Goal: Information Seeking & Learning: Learn about a topic

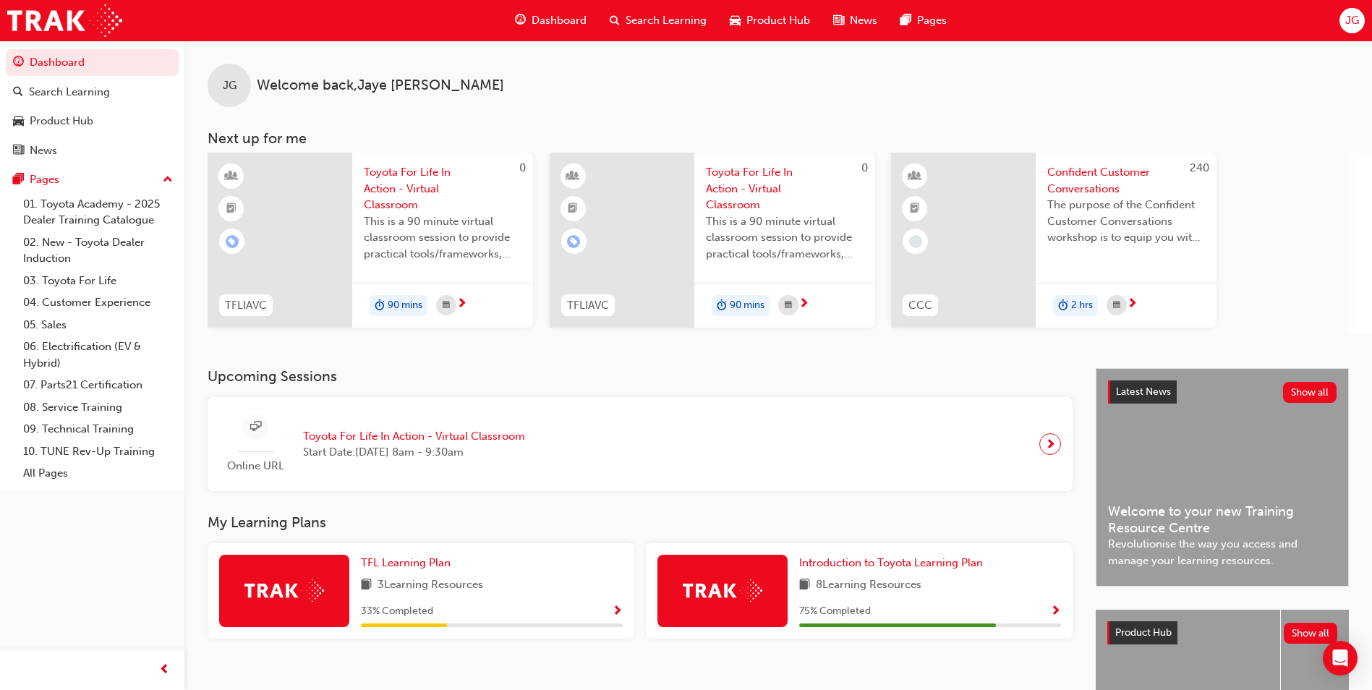
click at [741, 18] on div "Product Hub" at bounding box center [769, 21] width 103 height 30
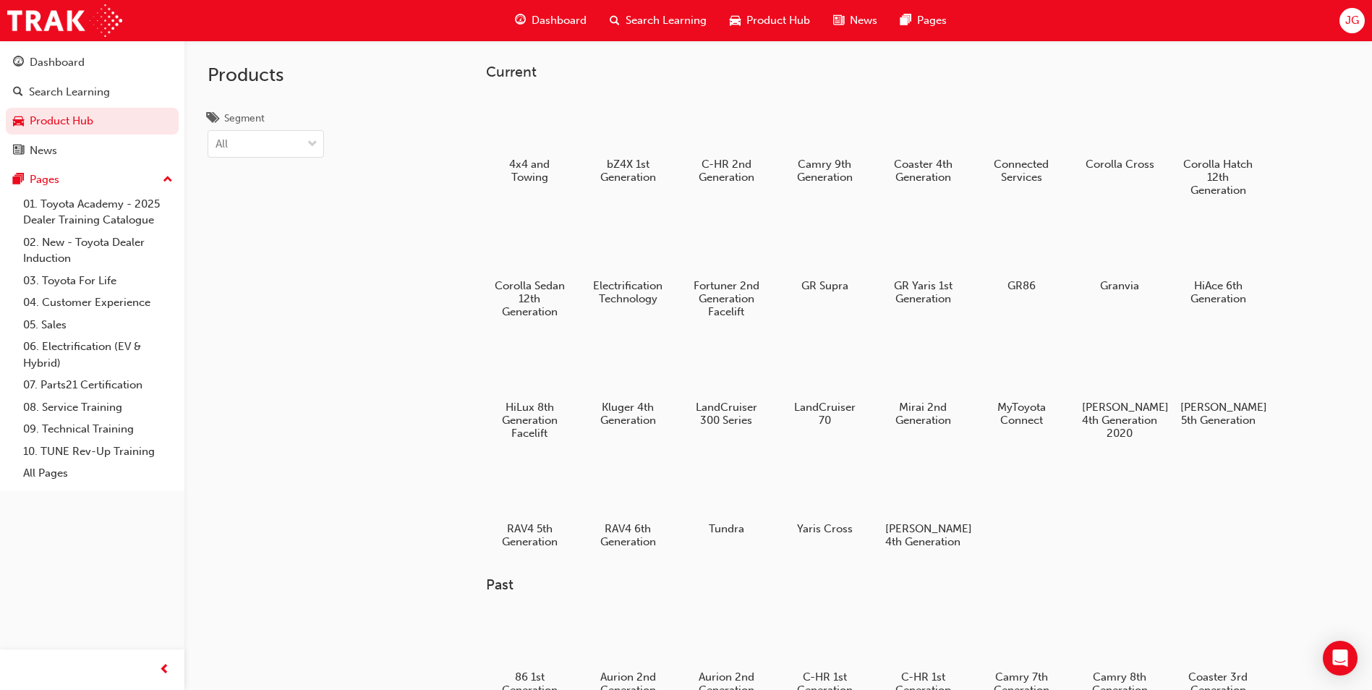
click at [860, 17] on span "News" at bounding box center [863, 20] width 27 height 17
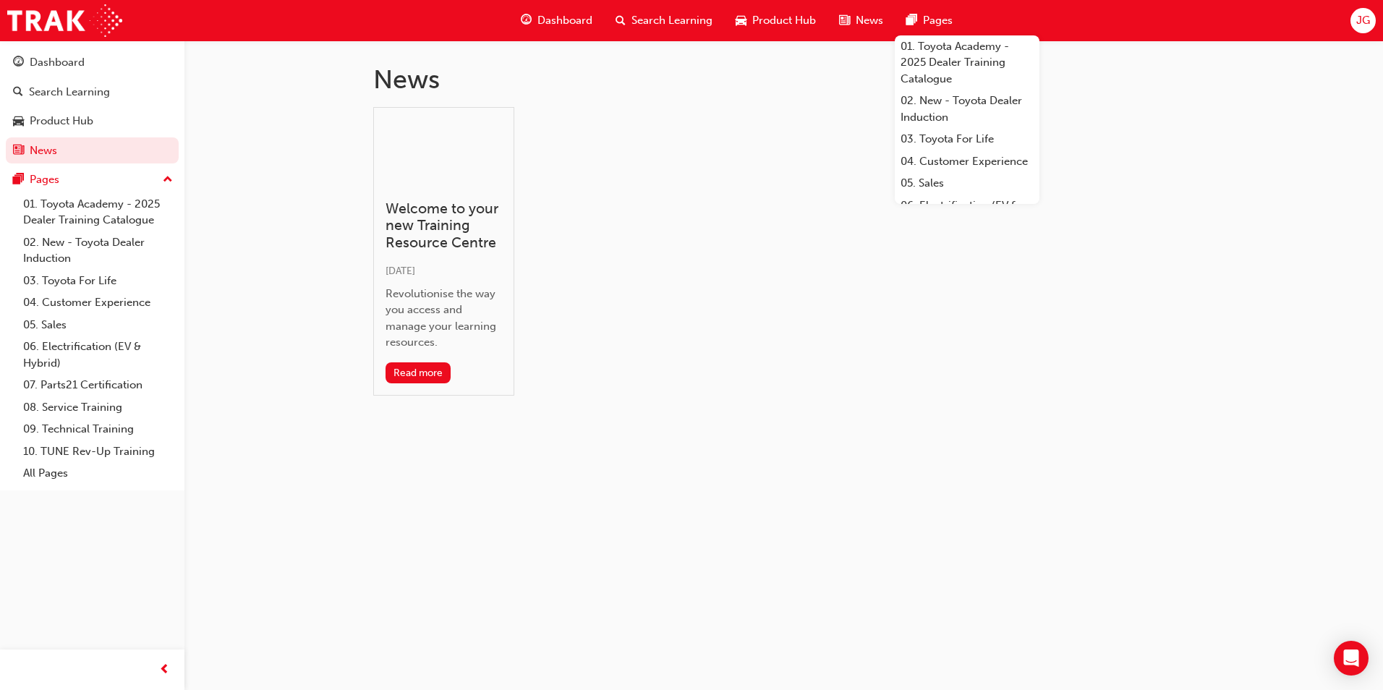
click at [908, 30] on div "Pages" at bounding box center [929, 21] width 69 height 30
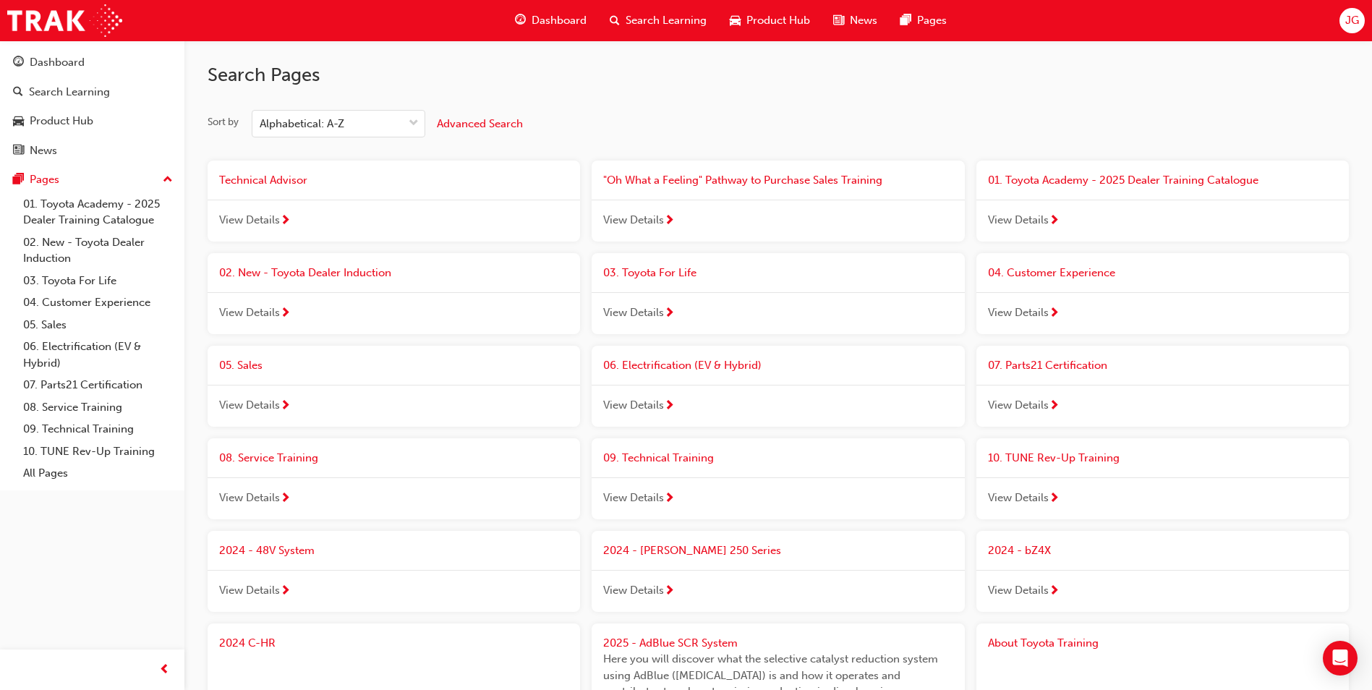
click at [782, 28] on span "Product Hub" at bounding box center [778, 20] width 64 height 17
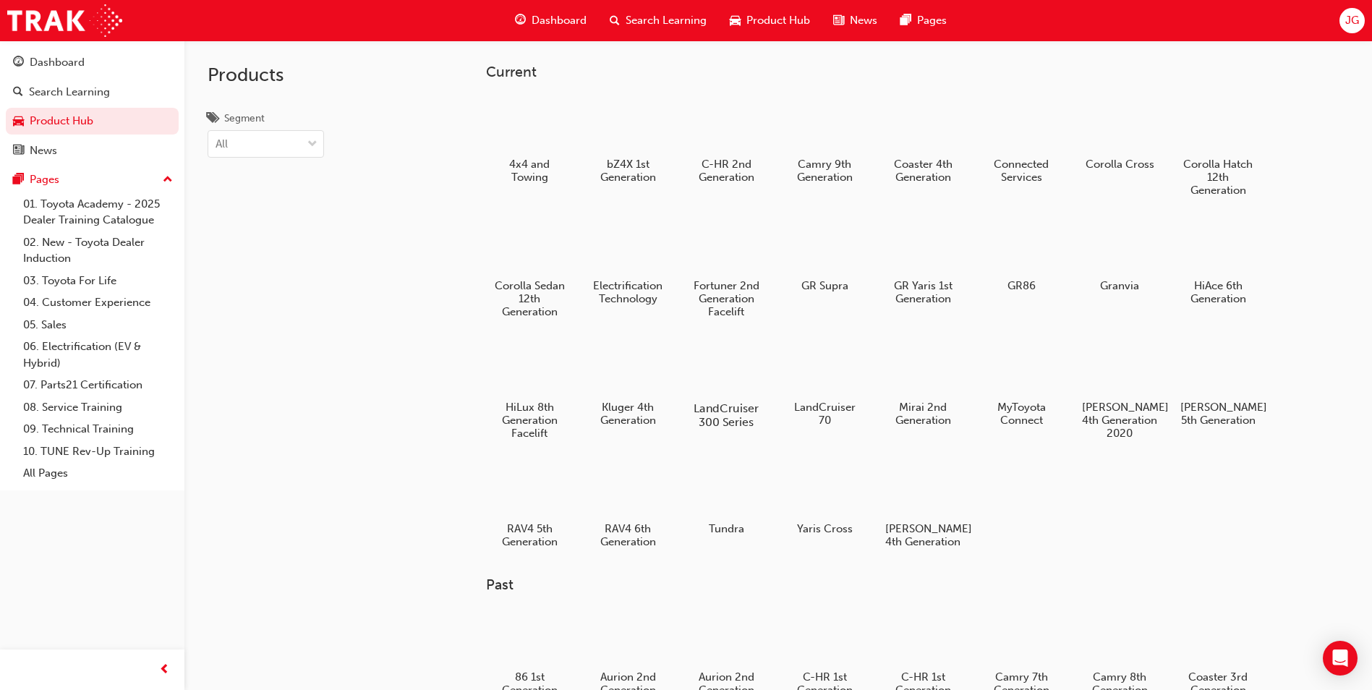
click at [703, 422] on h5 "LandCruiser 300 Series" at bounding box center [726, 414] width 80 height 27
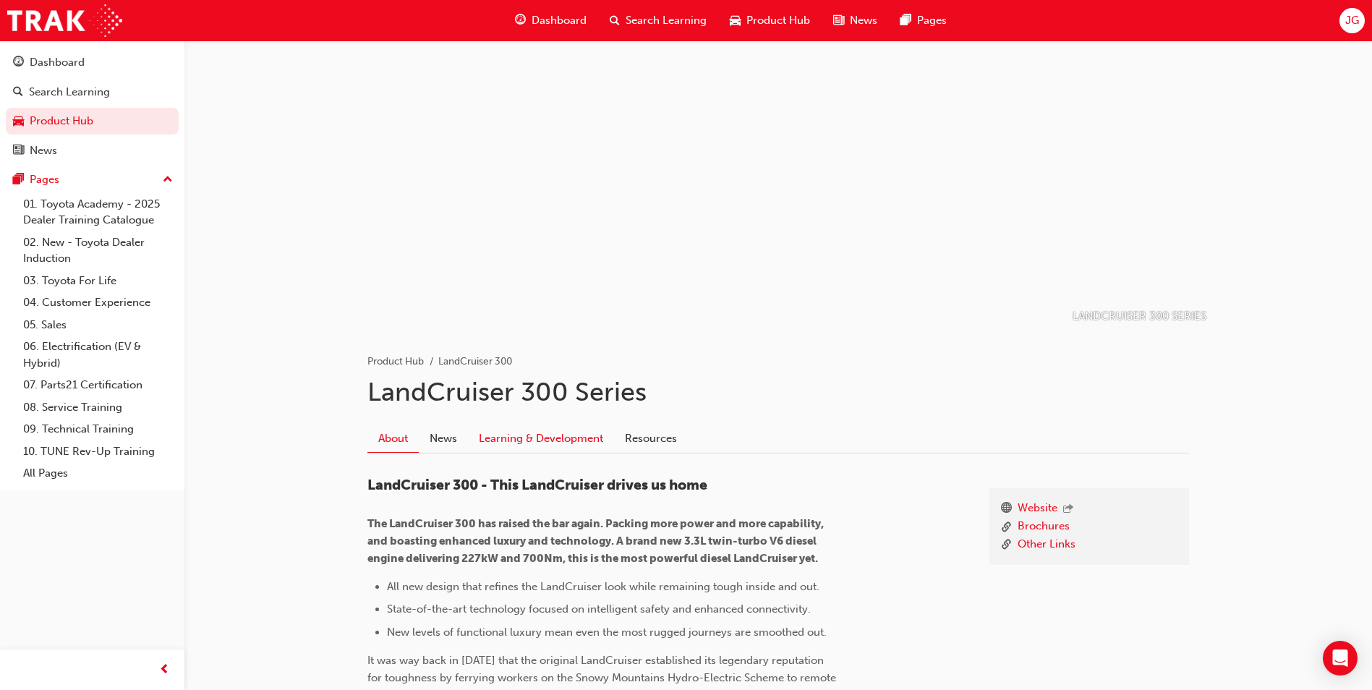
click at [561, 440] on link "Learning & Development" at bounding box center [541, 438] width 146 height 27
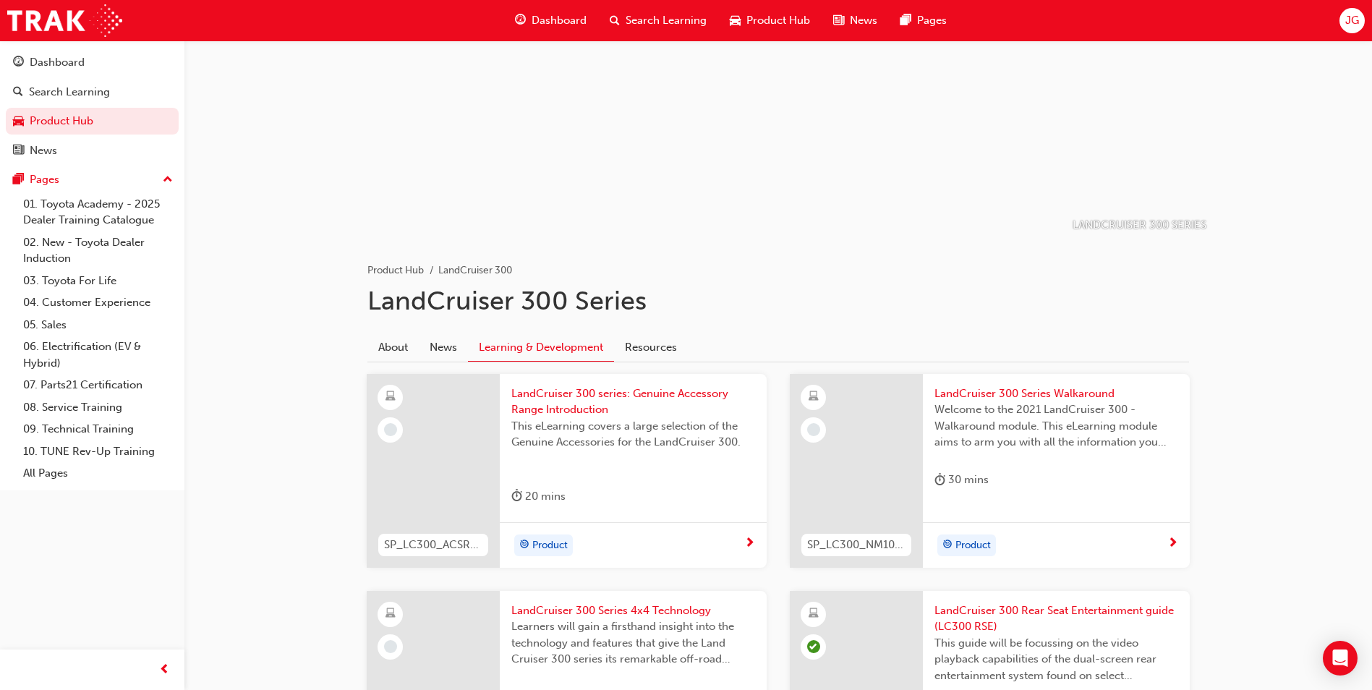
scroll to position [93, 0]
click at [540, 410] on span "LandCruiser 300 series: Genuine Accessory Range Introduction" at bounding box center [633, 399] width 244 height 33
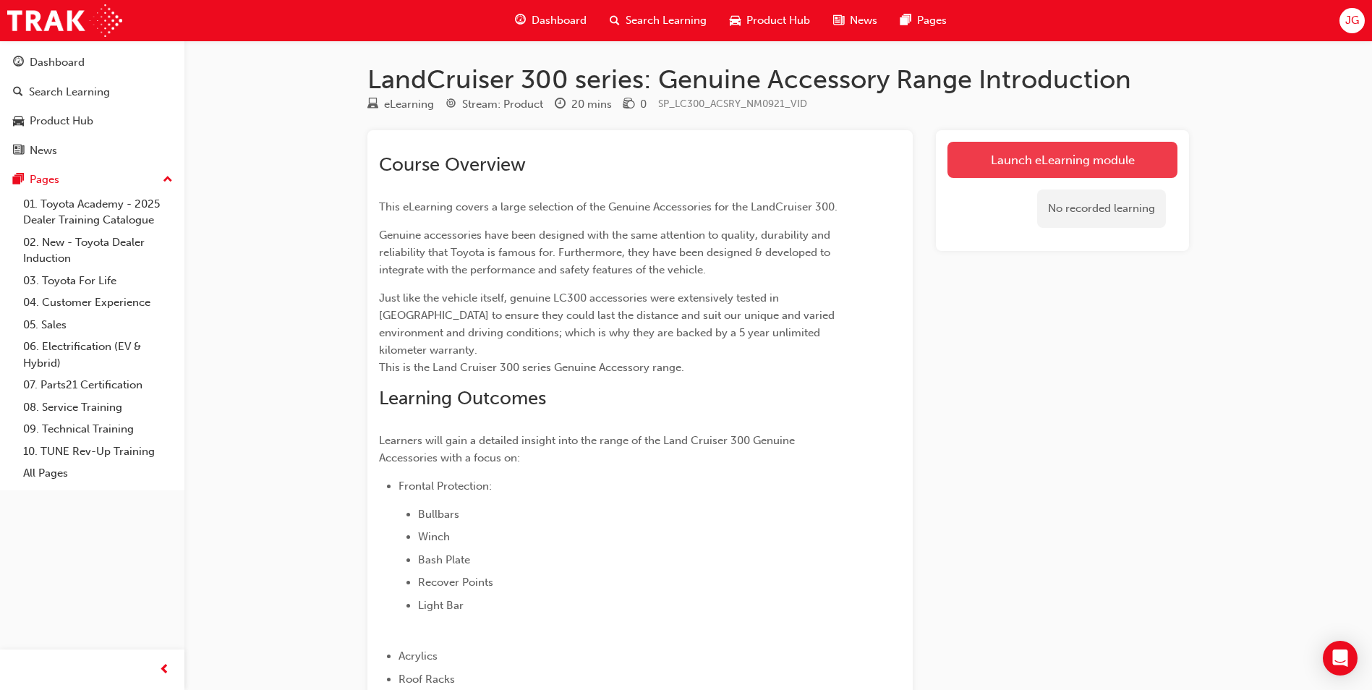
click at [997, 168] on link "Launch eLearning module" at bounding box center [1063, 160] width 230 height 36
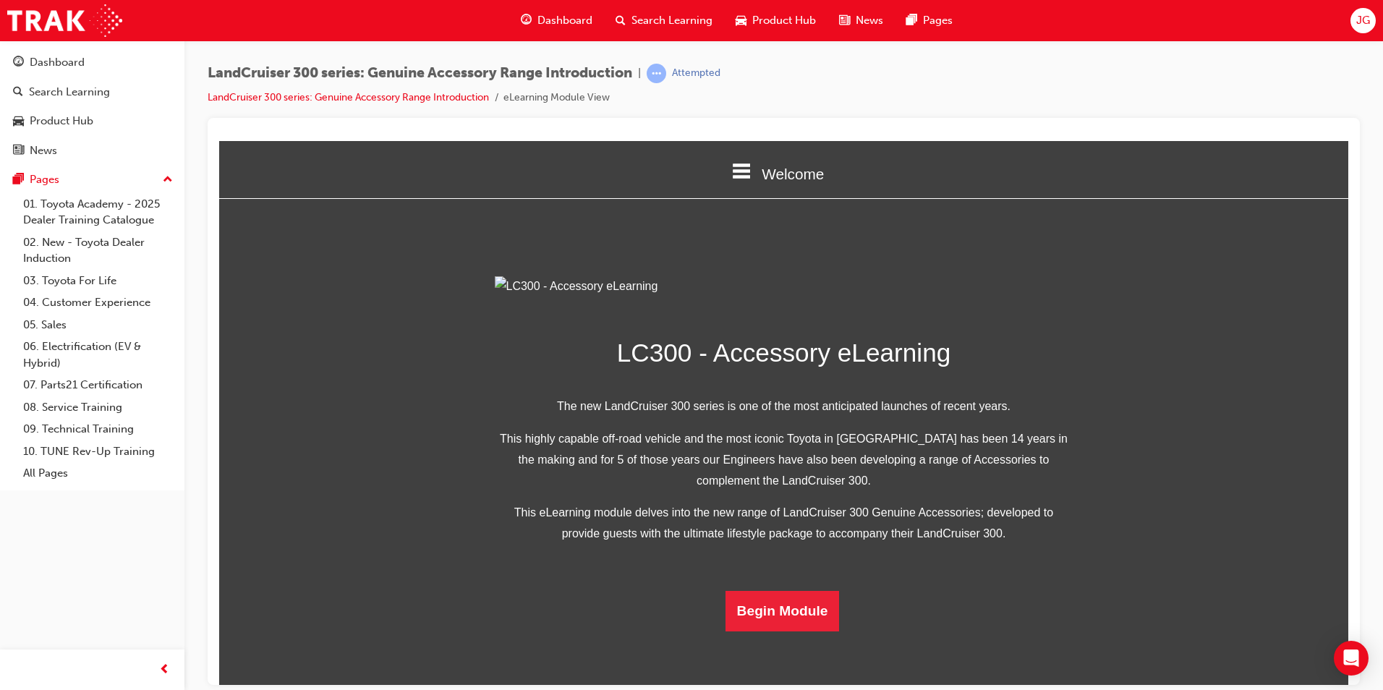
scroll to position [251, 0]
click at [772, 631] on button "Begin Module" at bounding box center [782, 610] width 114 height 41
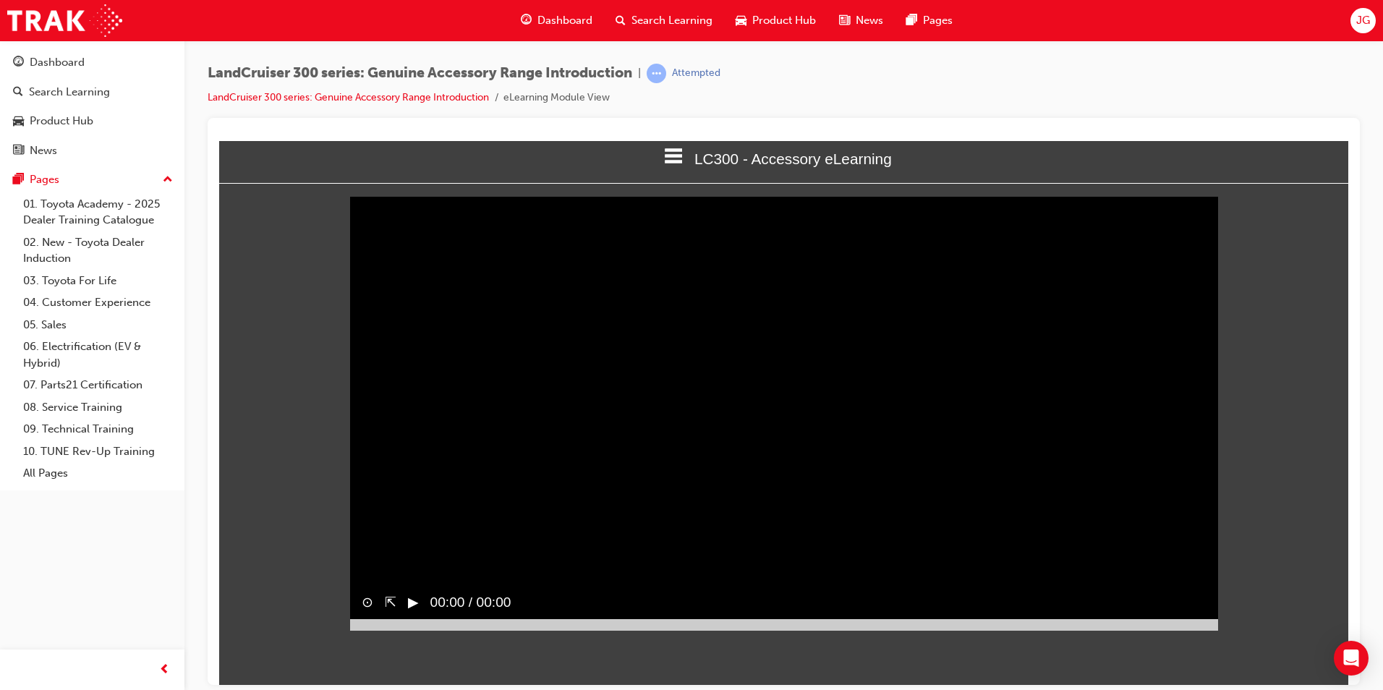
scroll to position [0, 0]
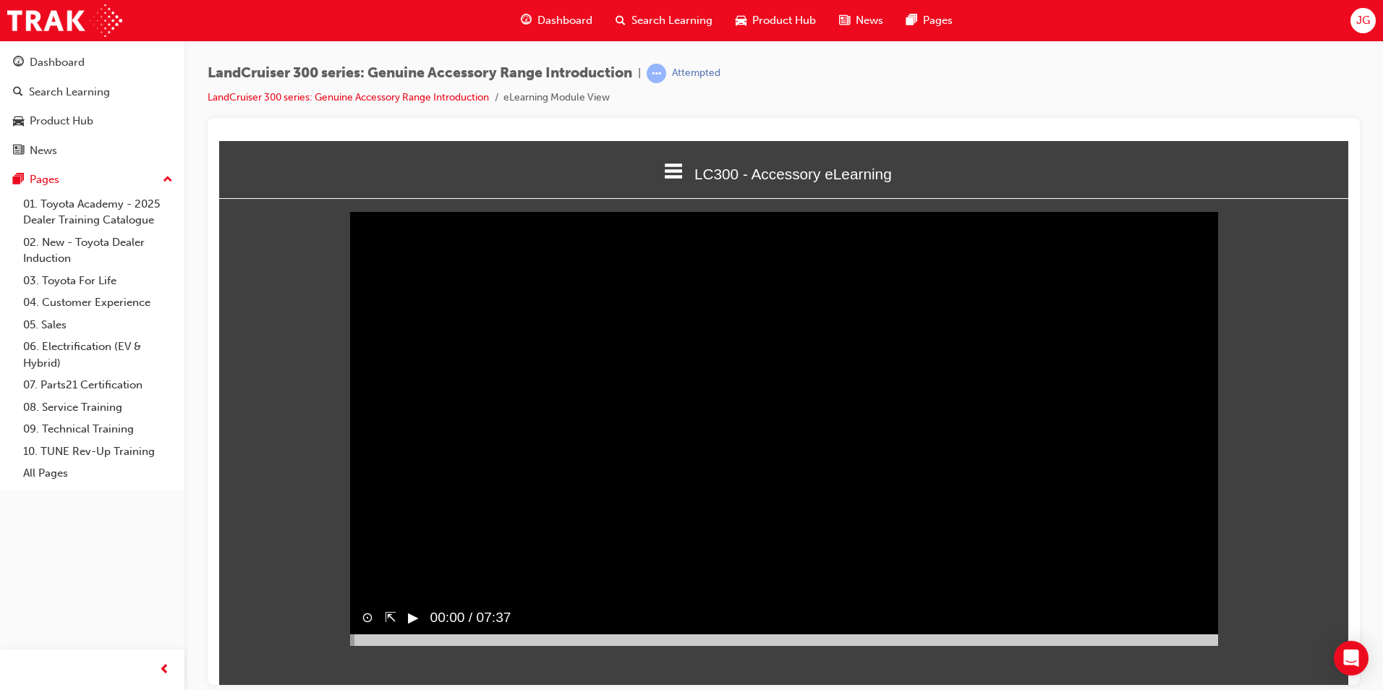
click at [416, 628] on button "▶︎" at bounding box center [413, 617] width 11 height 21
click at [673, 464] on video "Sorry, your browser does not support embedded videos. Download Instead" at bounding box center [784, 428] width 868 height 434
